Goal: Check status: Check status

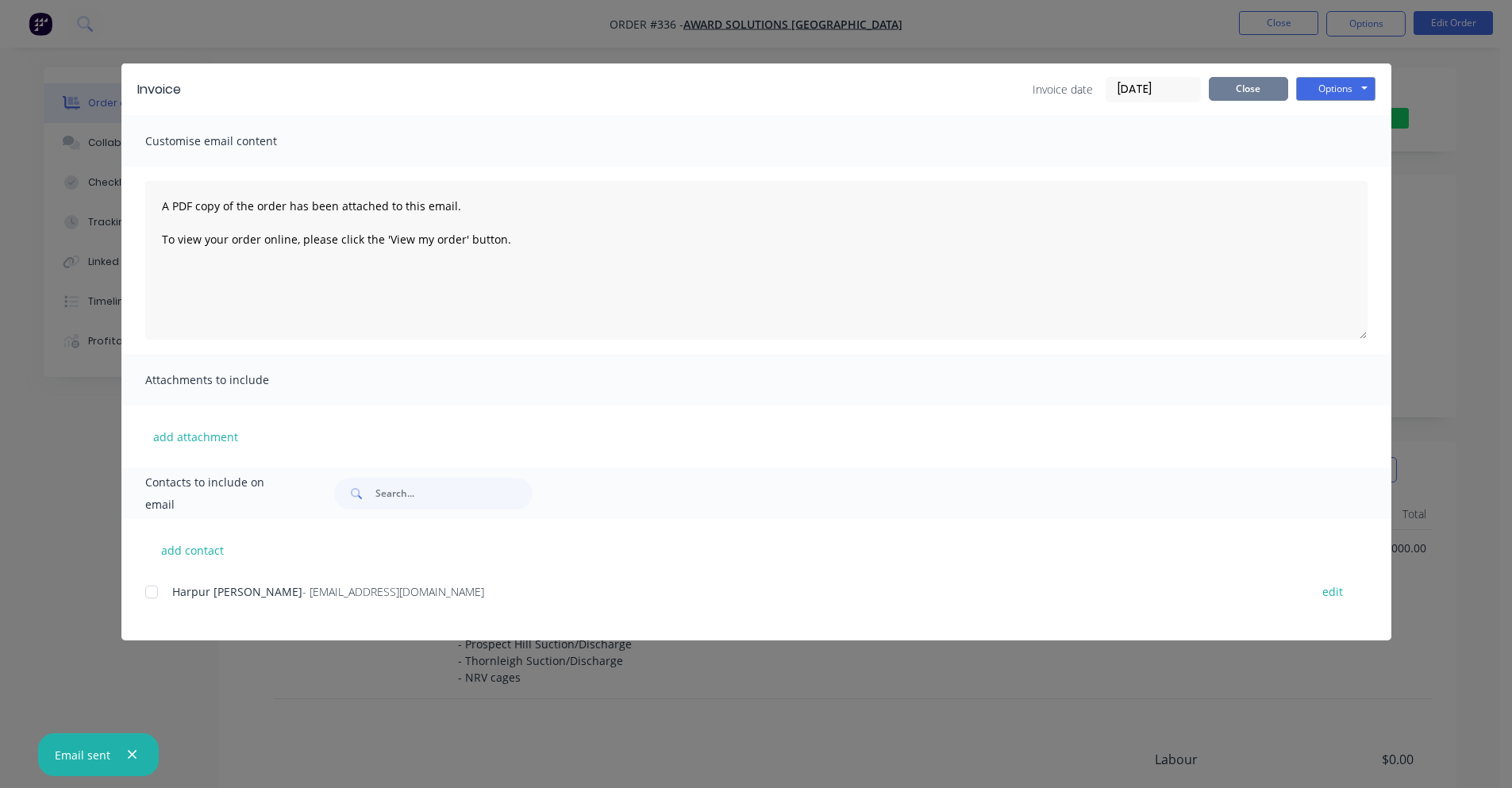
click at [1254, 86] on button "Close" at bounding box center [1248, 88] width 79 height 24
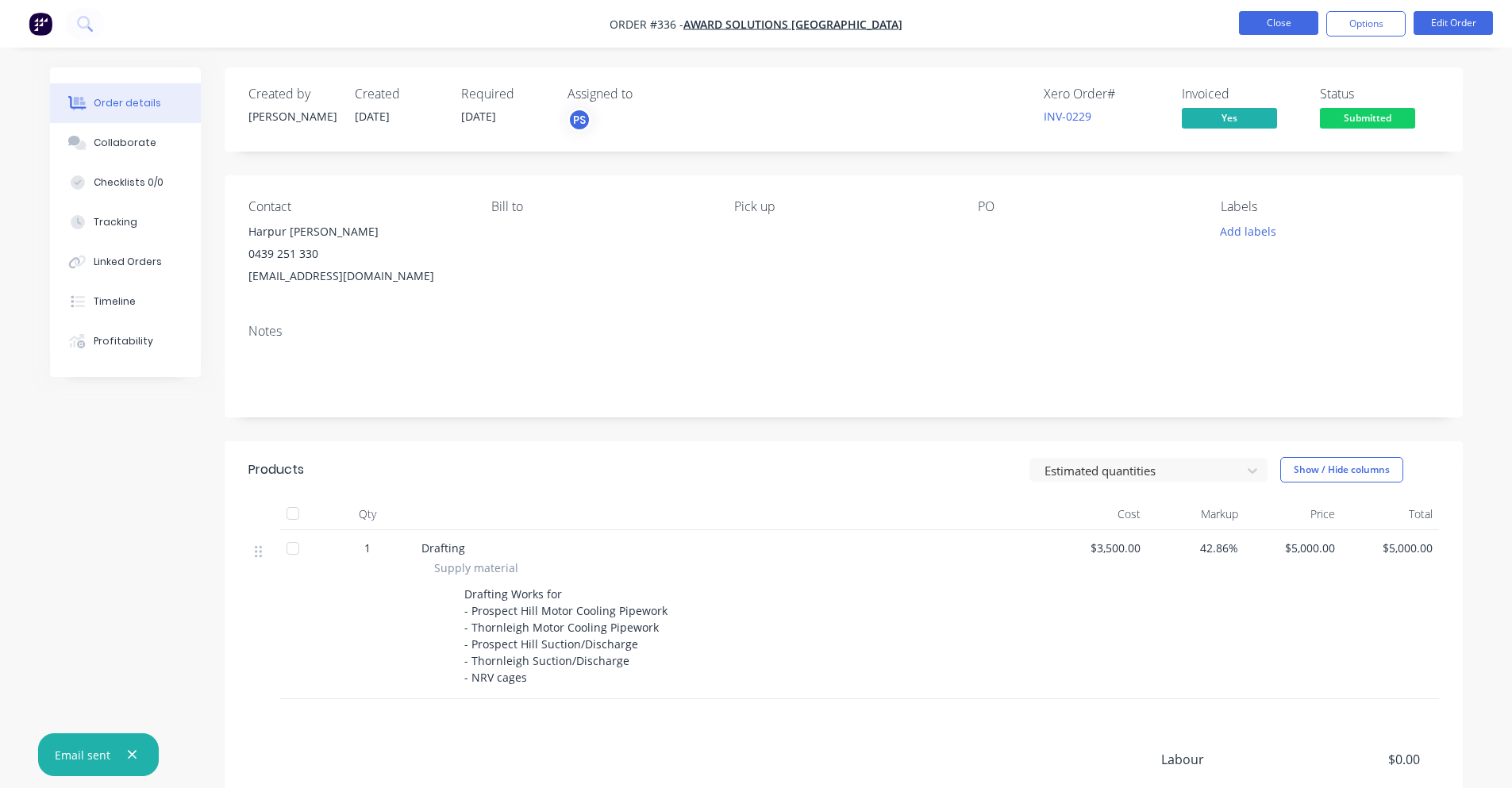
click at [1277, 27] on button "Close" at bounding box center [1279, 23] width 79 height 24
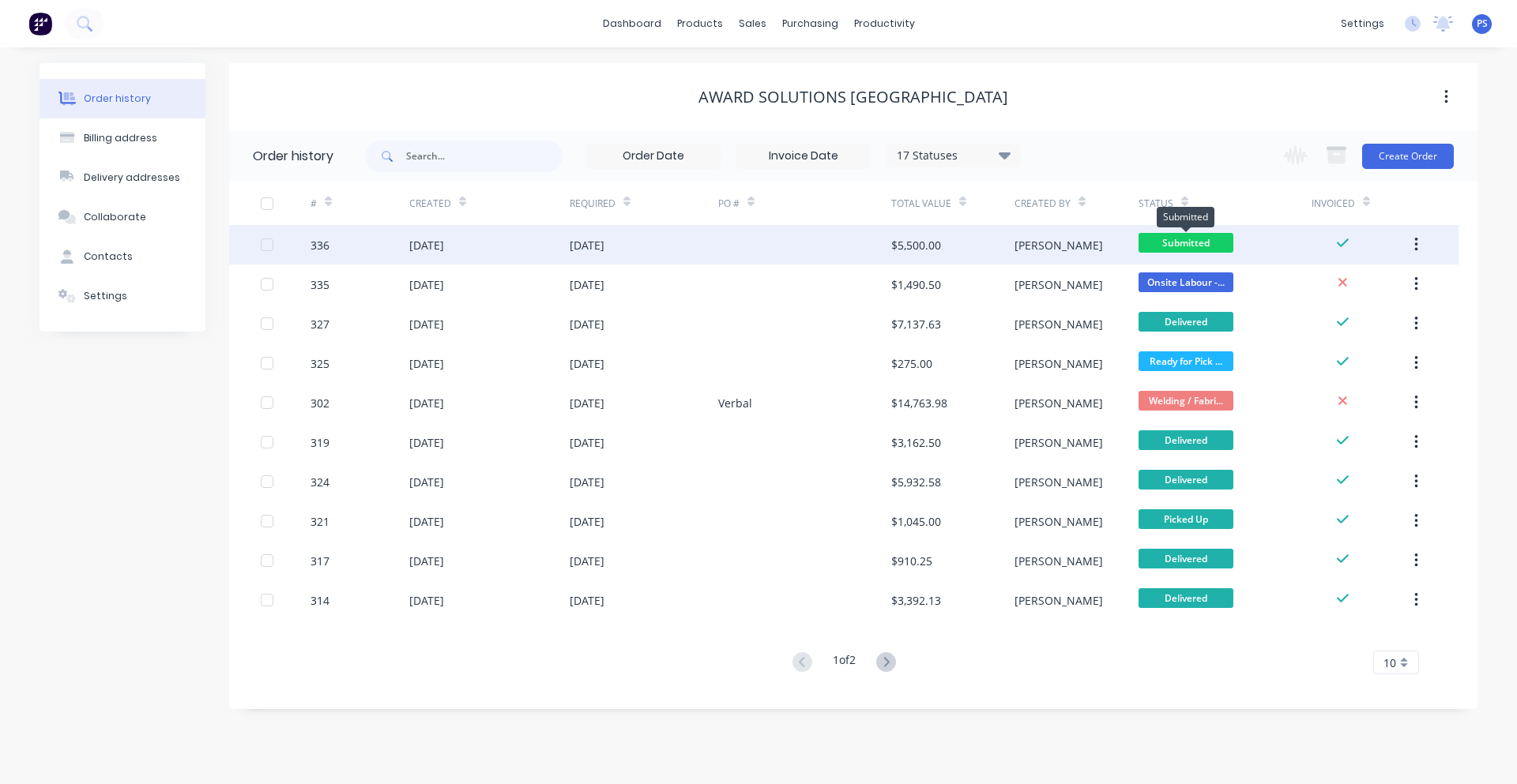
click at [1166, 244] on span "Submitted" at bounding box center [1186, 243] width 95 height 20
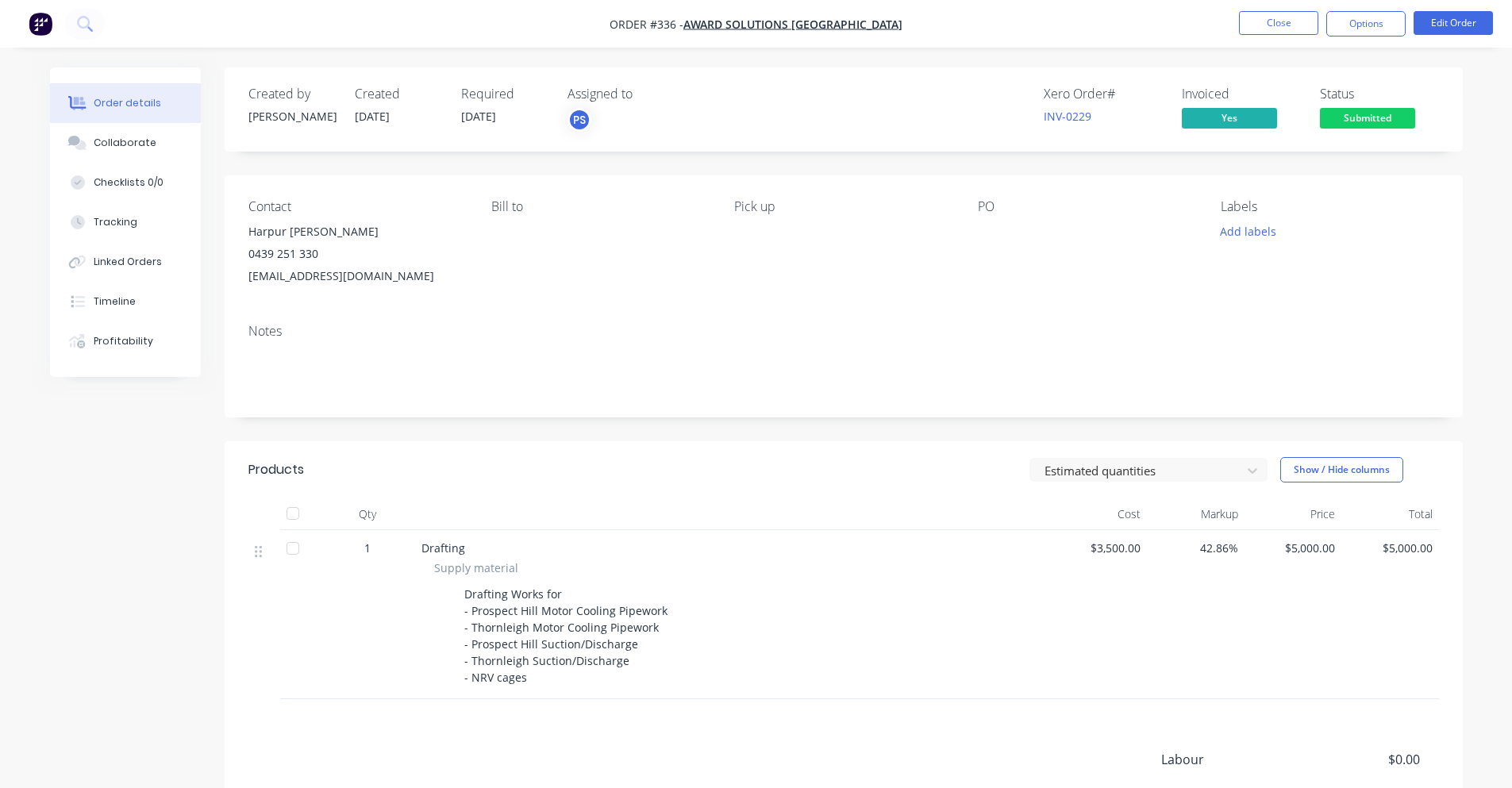
click at [1354, 109] on span "Submitted" at bounding box center [1368, 118] width 95 height 20
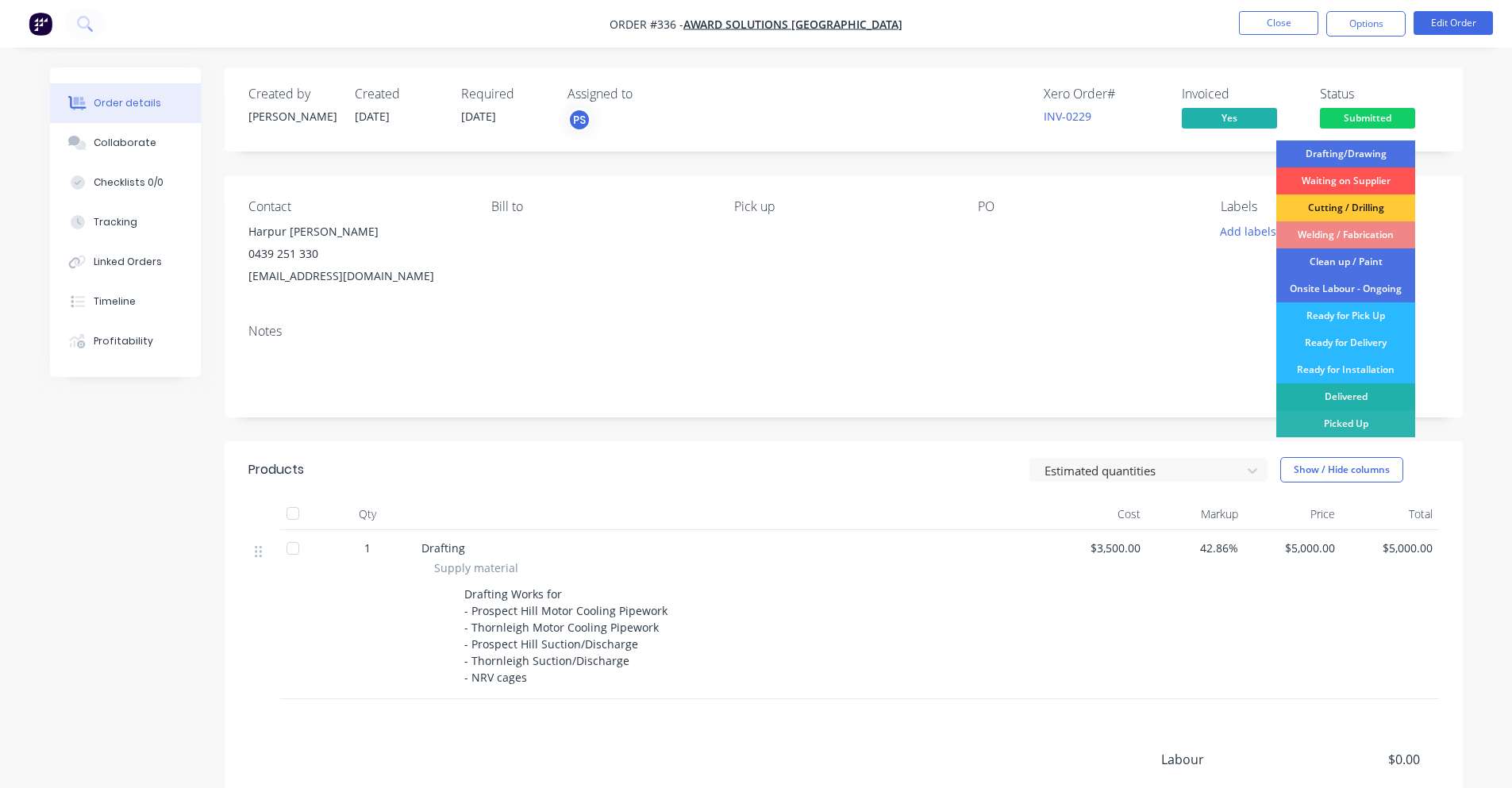
click at [1351, 397] on div "Delivered" at bounding box center [1346, 396] width 139 height 27
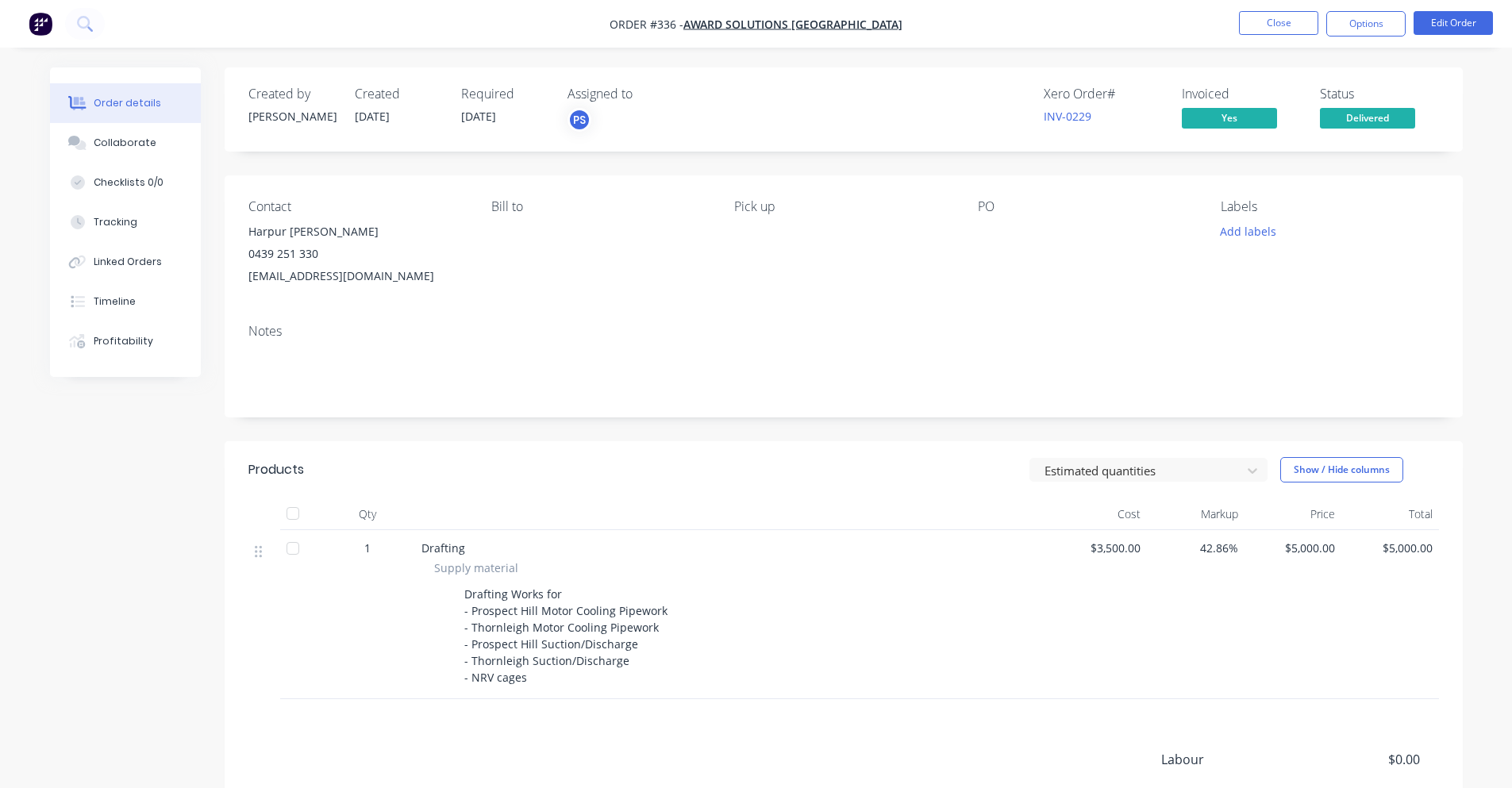
click at [1233, 16] on ul "Close Options Edit Order" at bounding box center [1366, 24] width 292 height 25
click at [1259, 25] on button "Close" at bounding box center [1279, 23] width 79 height 24
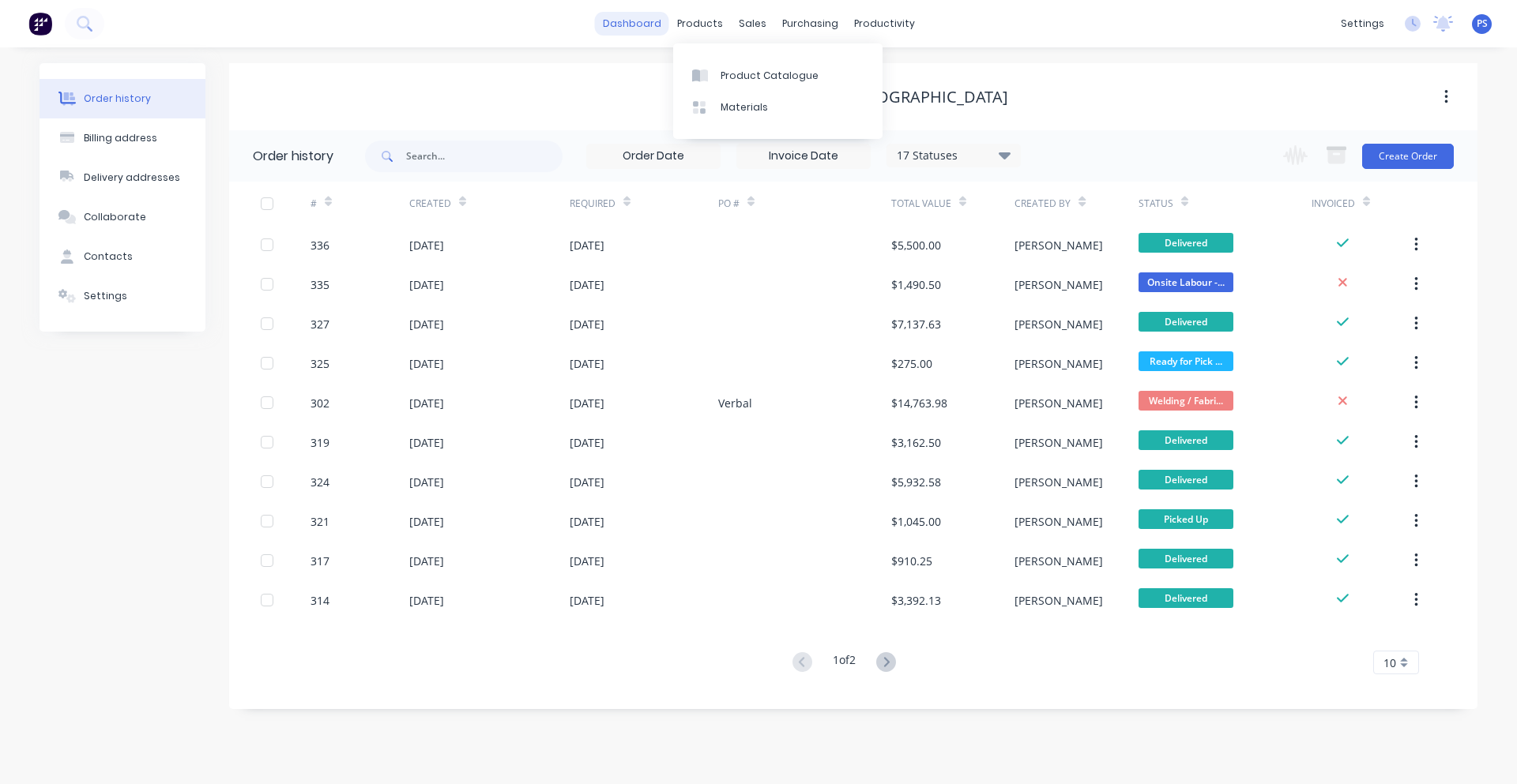
click at [646, 16] on link "dashboard" at bounding box center [632, 24] width 74 height 24
